Goal: Check status: Check status

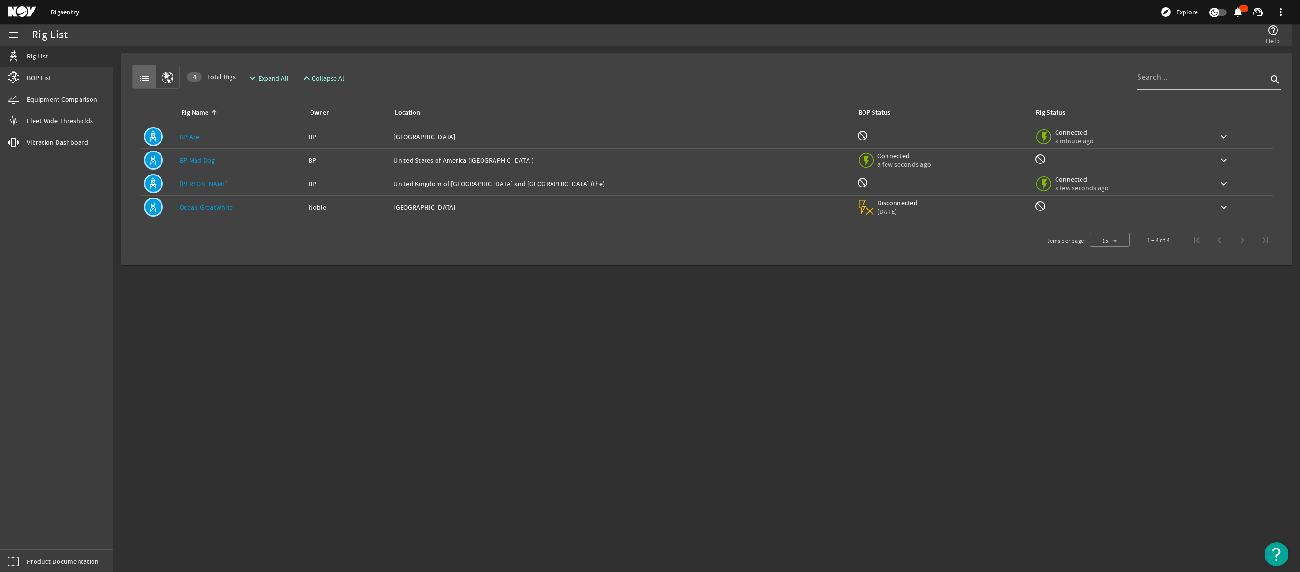
drag, startPoint x: 190, startPoint y: 184, endPoint x: 196, endPoint y: 184, distance: 6.2
click at [190, 183] on link "[PERSON_NAME]" at bounding box center [204, 183] width 48 height 9
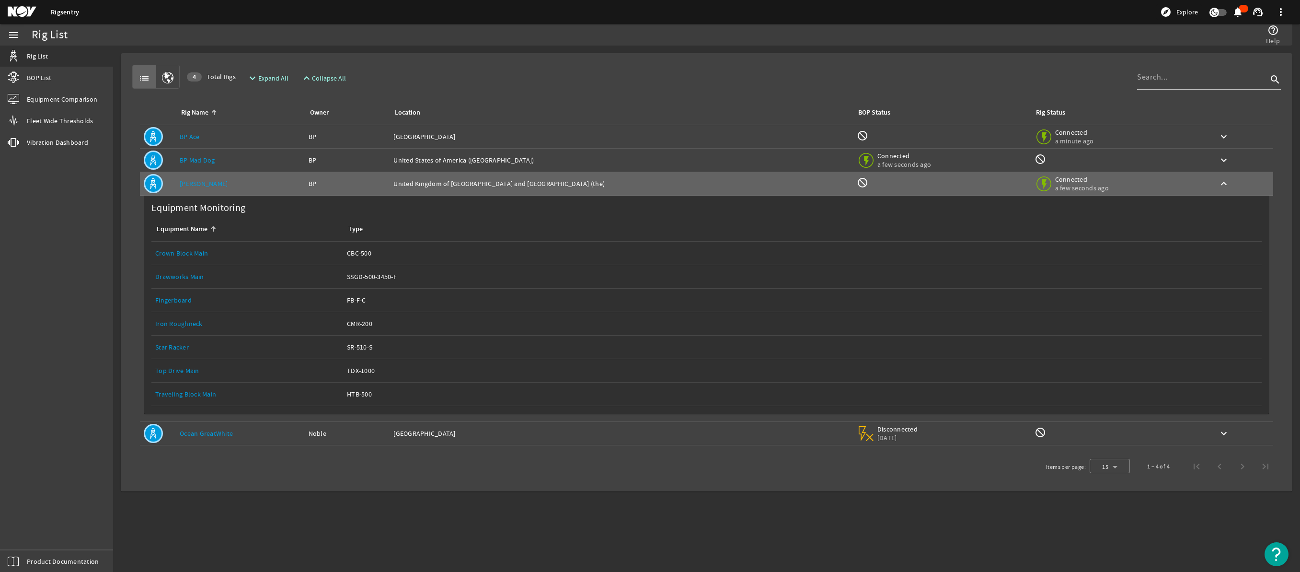
click at [186, 392] on link "Traveling Block Main" at bounding box center [185, 394] width 61 height 9
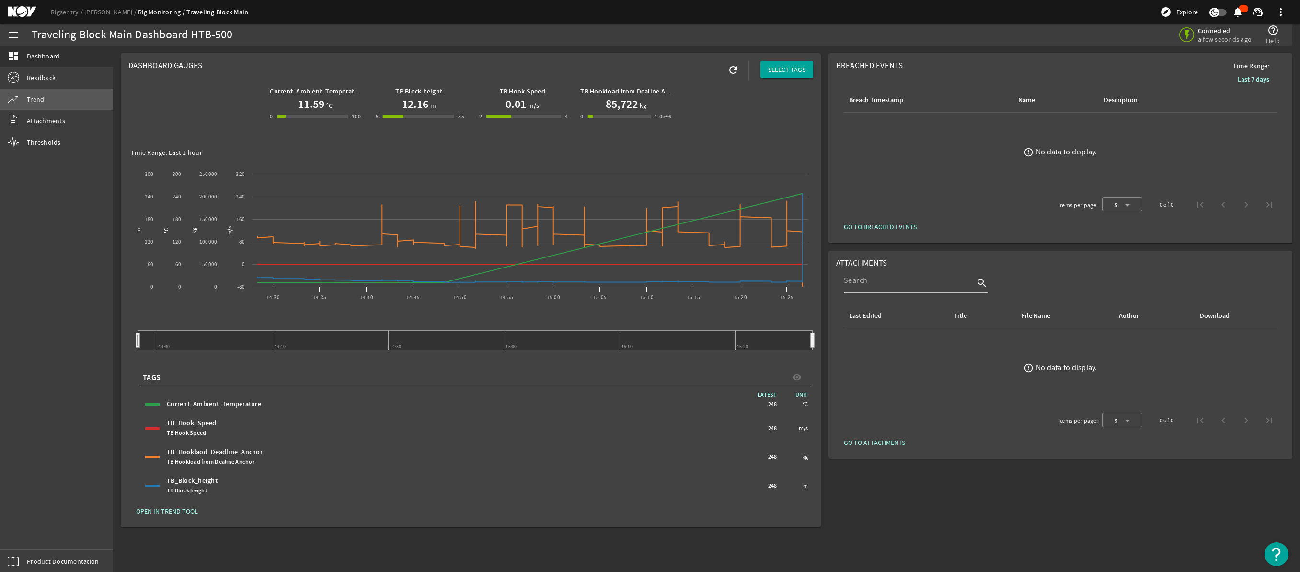
click at [36, 101] on span "Trend" at bounding box center [35, 99] width 17 height 10
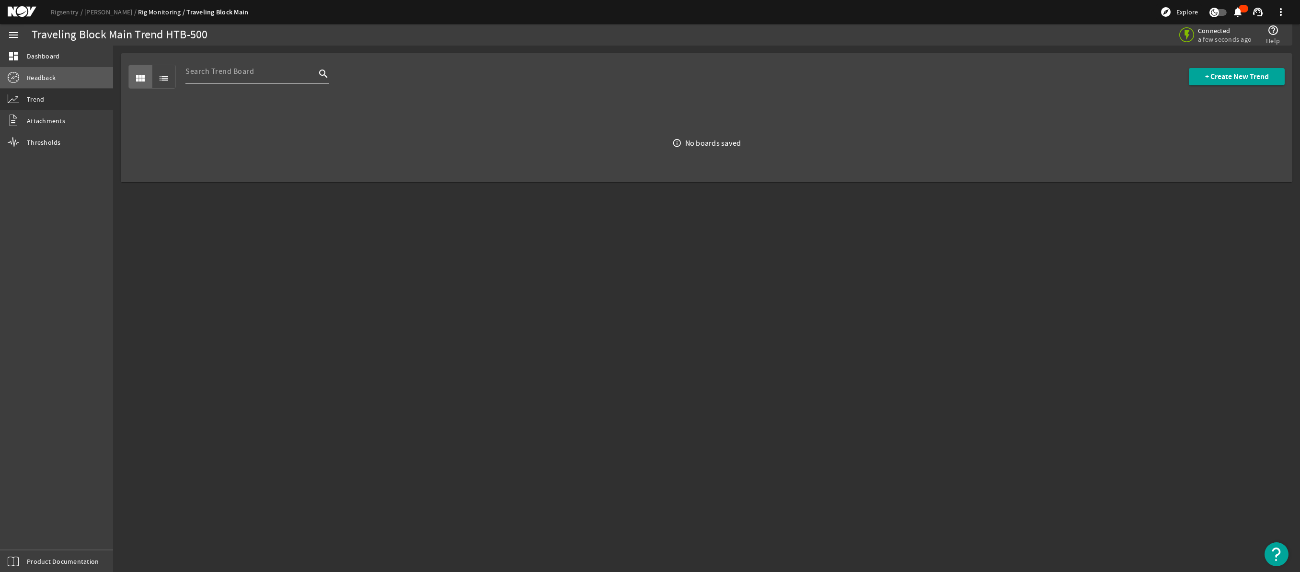
click at [20, 73] on link "Readback" at bounding box center [56, 77] width 113 height 21
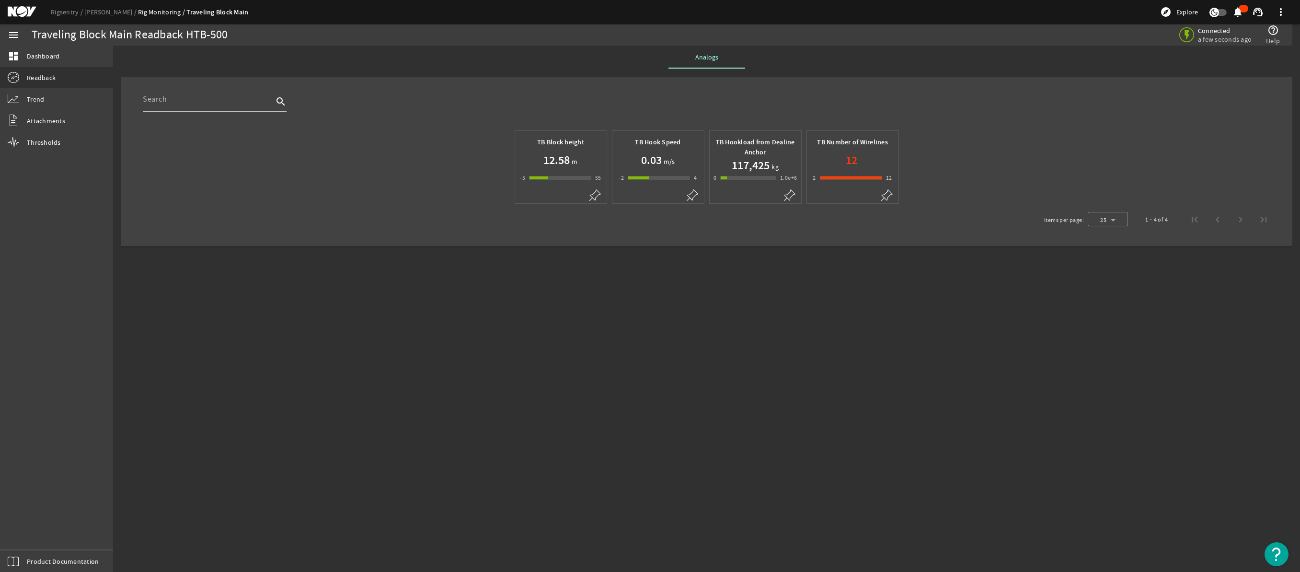
click at [569, 161] on h1 "12.58" at bounding box center [557, 159] width 26 height 15
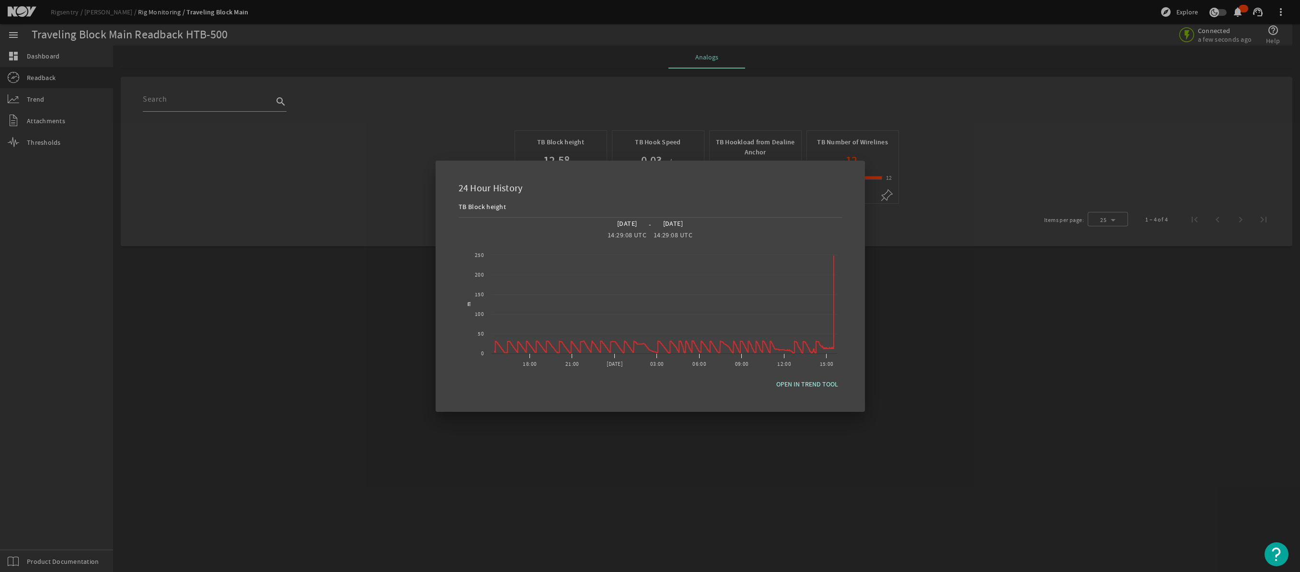
click at [925, 324] on div at bounding box center [650, 286] width 1300 height 572
